Goal: Task Accomplishment & Management: Use online tool/utility

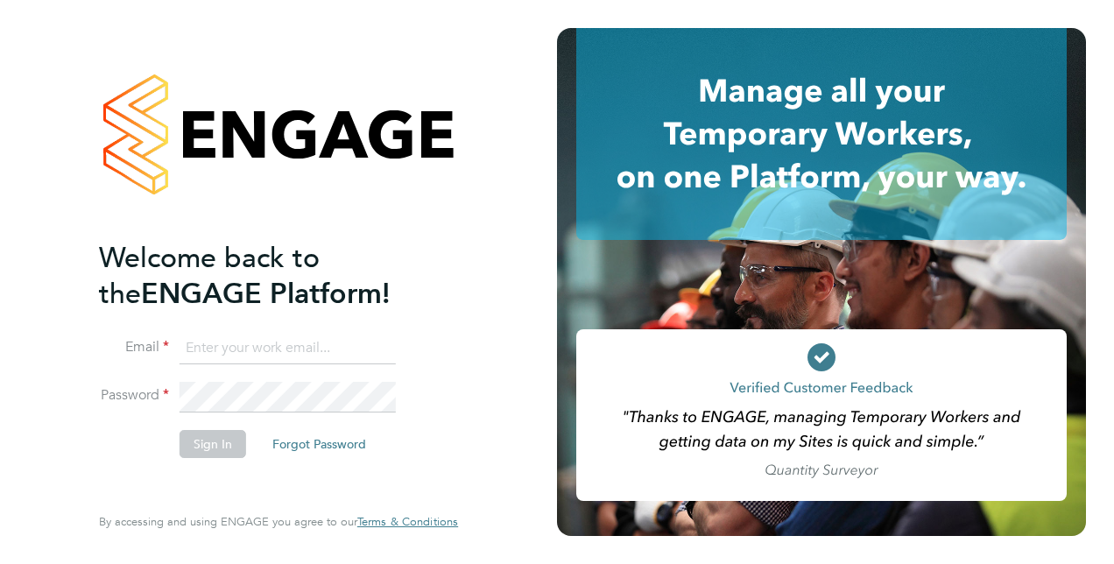
type input "[PERSON_NAME][EMAIL_ADDRESS][DOMAIN_NAME]"
click at [213, 445] on button "Sign In" at bounding box center [213, 444] width 67 height 28
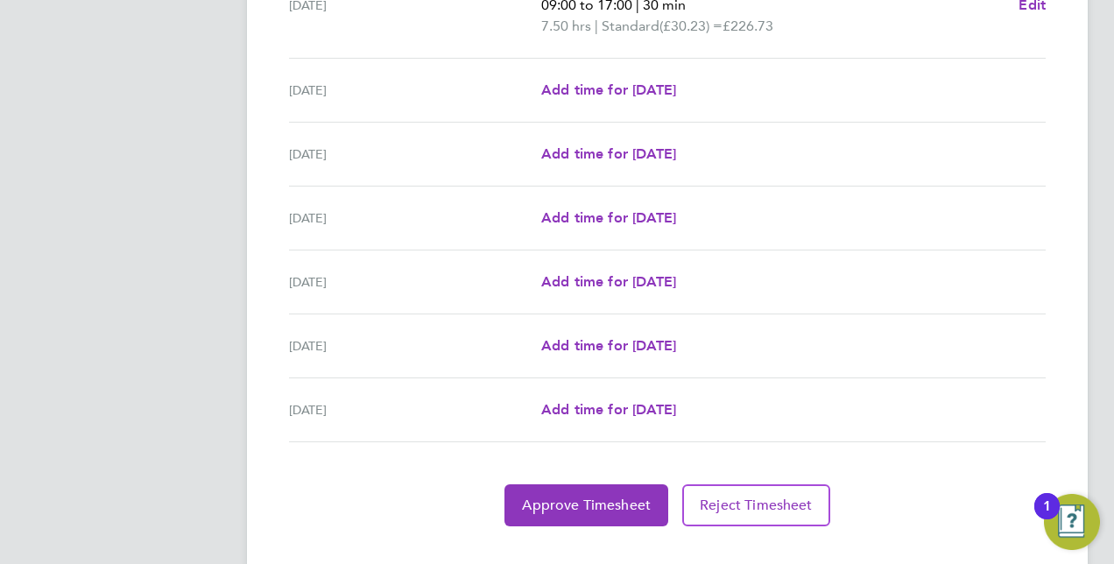
scroll to position [614, 0]
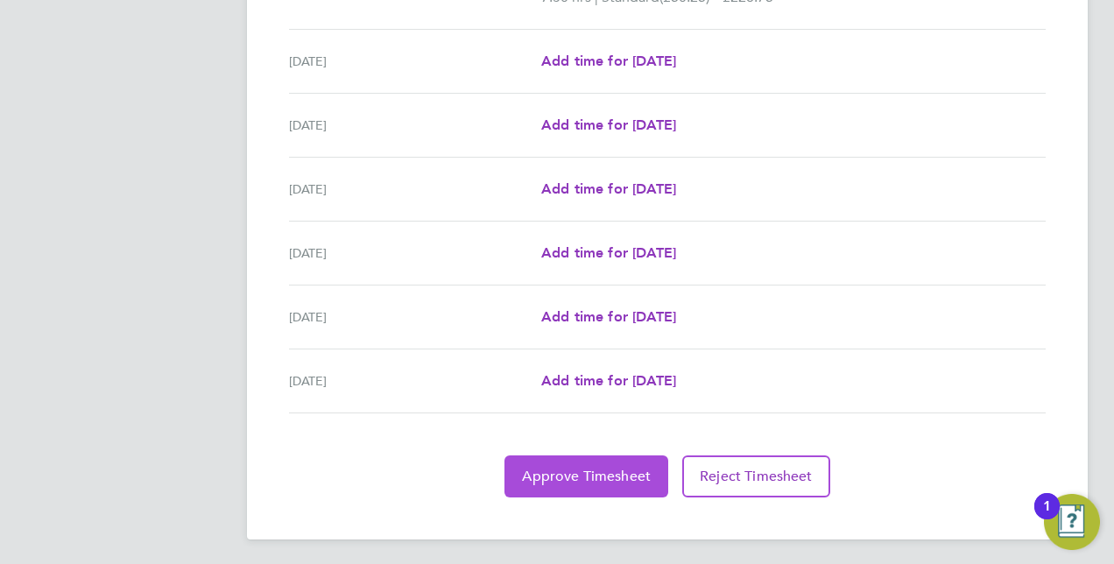
click at [585, 469] on span "Approve Timesheet" at bounding box center [586, 477] width 129 height 18
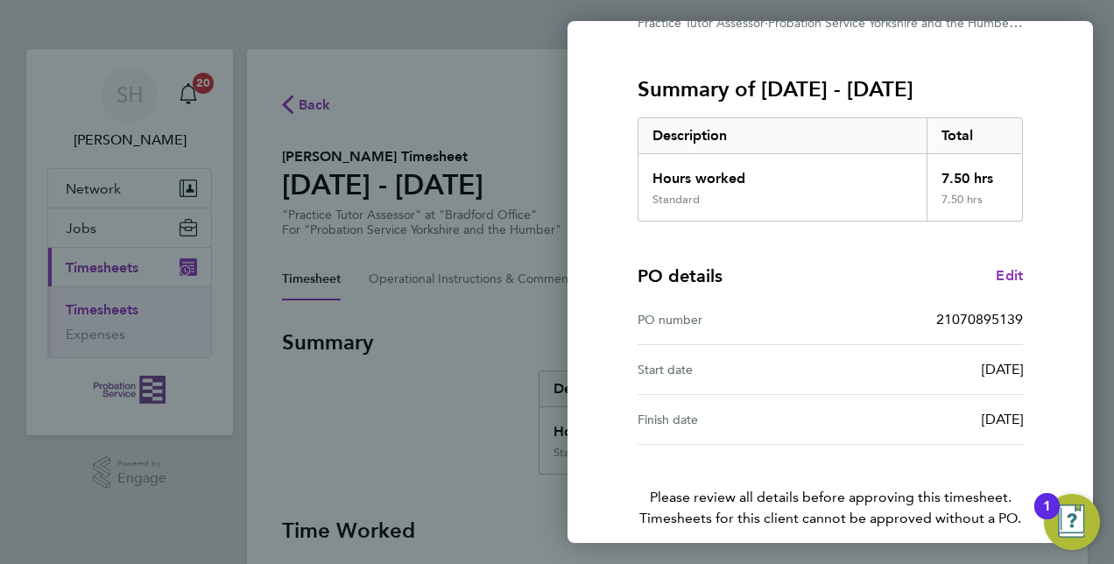
scroll to position [273, 0]
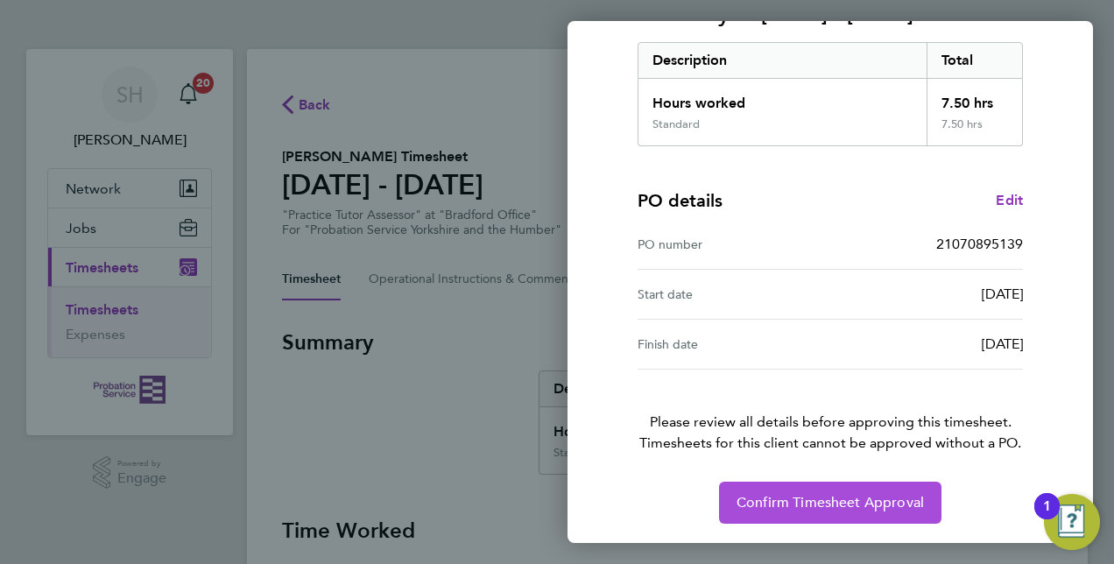
click at [820, 506] on span "Confirm Timesheet Approval" at bounding box center [830, 503] width 187 height 18
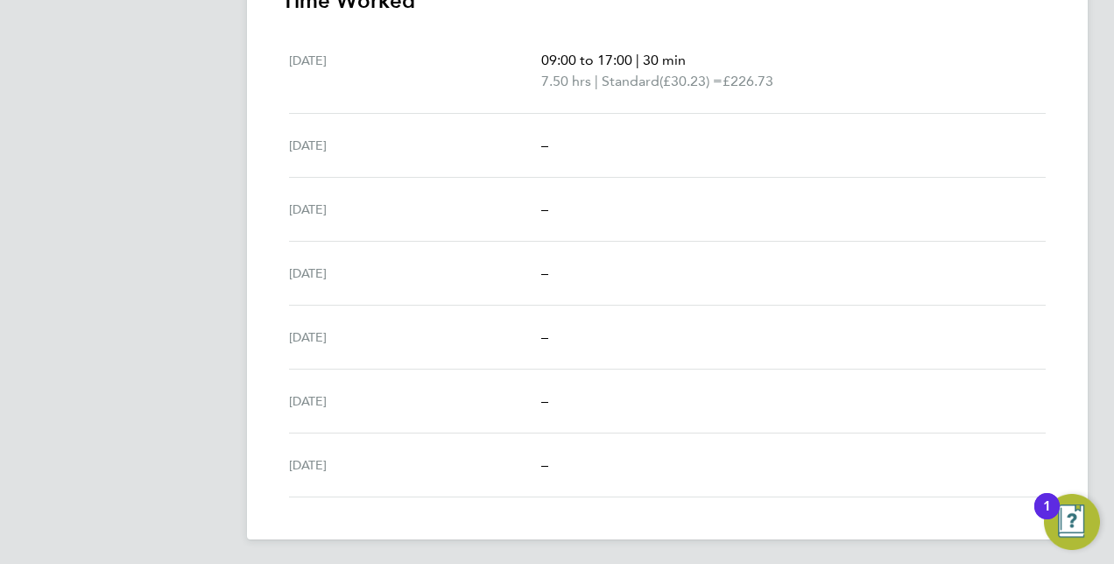
scroll to position [4, 0]
